Goal: Task Accomplishment & Management: Complete application form

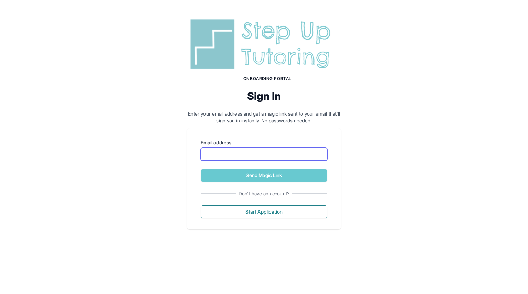
click at [231, 158] on input "Email address" at bounding box center [264, 154] width 127 height 13
type input "**********"
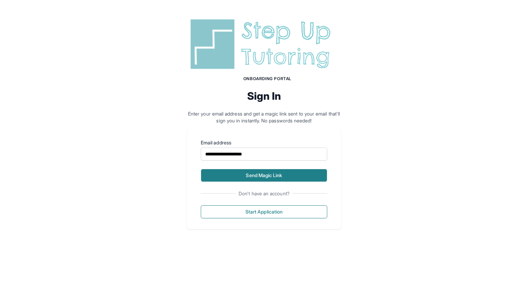
click at [242, 176] on button "Send Magic Link" at bounding box center [264, 175] width 127 height 13
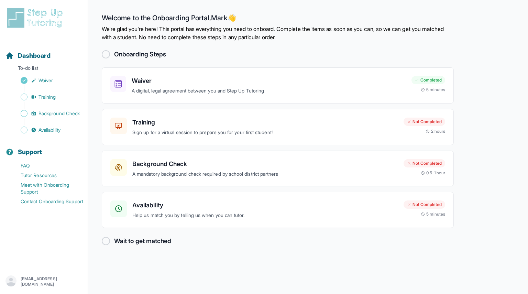
click at [142, 53] on h2 "Onboarding Steps" at bounding box center [140, 55] width 52 height 10
